Goal: Navigation & Orientation: Understand site structure

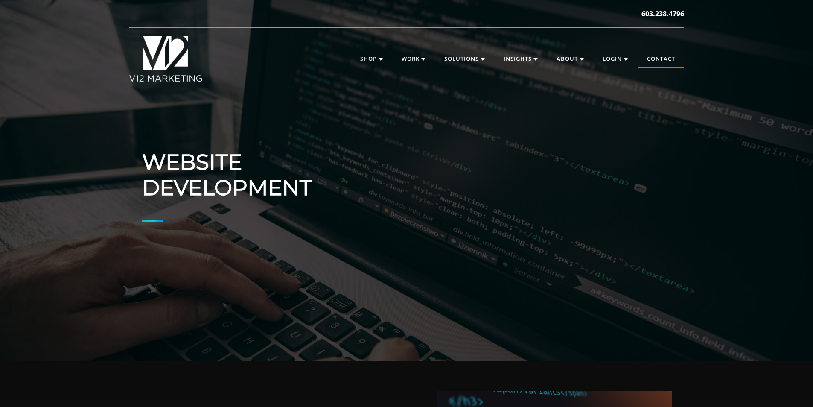
click at [393, 67] on link "Work" at bounding box center [413, 58] width 41 height 17
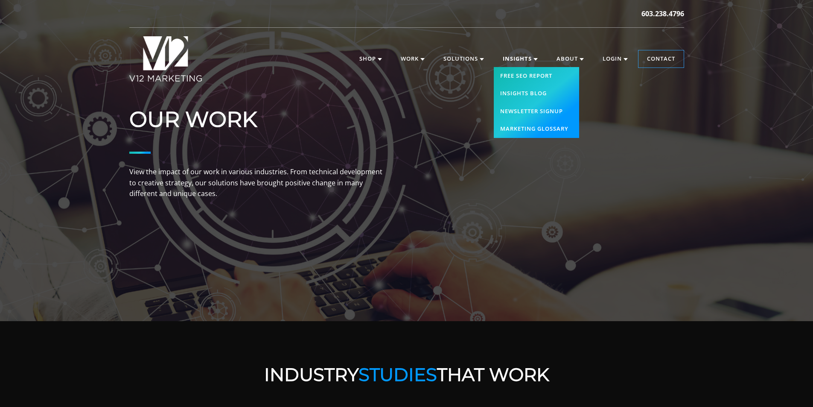
click at [501, 67] on link "Insights" at bounding box center [520, 58] width 52 height 17
